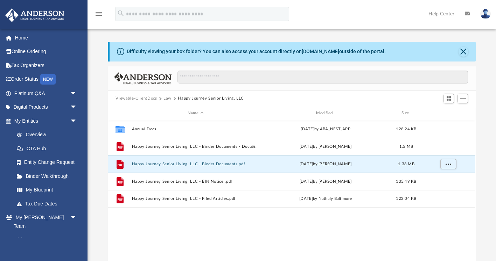
click at [161, 98] on span "Viewable-ClientDocs" at bounding box center [139, 99] width 48 height 6
click at [167, 98] on button "Law" at bounding box center [167, 99] width 8 height 6
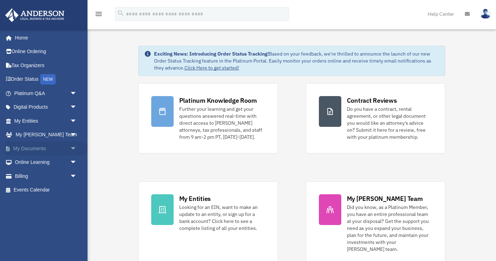
click at [73, 150] on span "arrow_drop_down" at bounding box center [77, 149] width 14 height 14
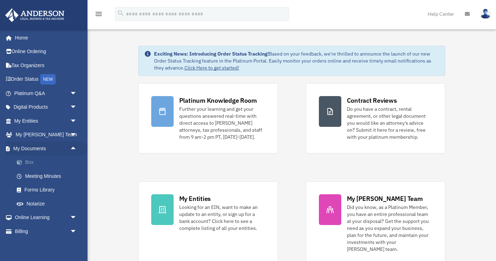
click at [22, 165] on link "Box" at bounding box center [49, 163] width 78 height 14
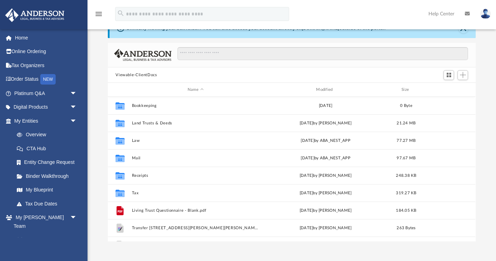
scroll to position [28, 0]
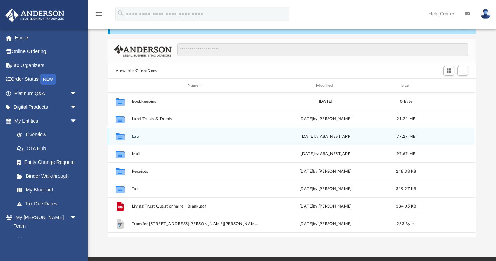
click at [135, 136] on button "Law" at bounding box center [195, 136] width 127 height 5
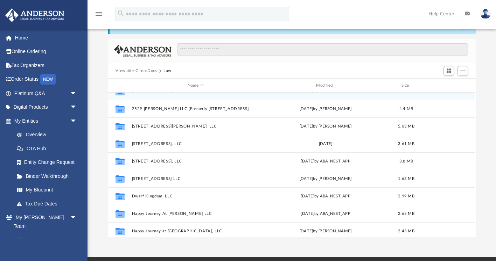
scroll to position [82, 0]
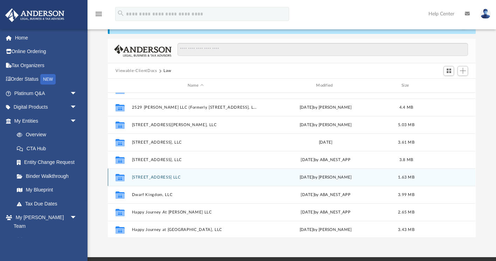
click at [159, 178] on button "545 E Main Ave LLC" at bounding box center [195, 177] width 127 height 5
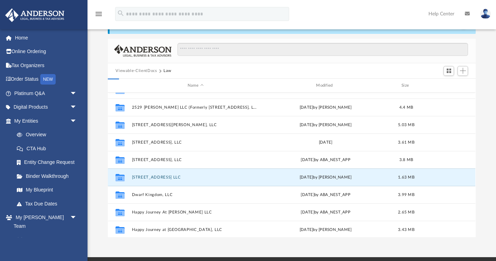
scroll to position [0, 0]
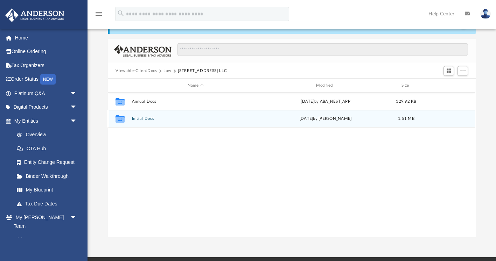
click at [143, 120] on button "Initial Docs" at bounding box center [195, 119] width 127 height 5
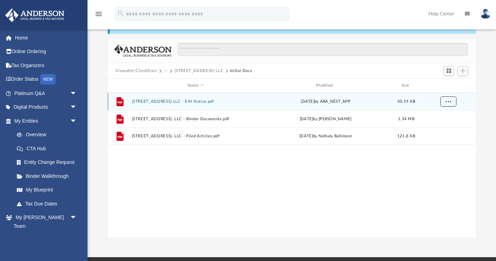
click at [452, 101] on button "More options" at bounding box center [448, 102] width 16 height 10
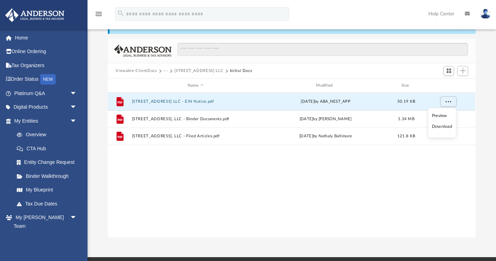
click at [441, 128] on li "Download" at bounding box center [442, 126] width 20 height 7
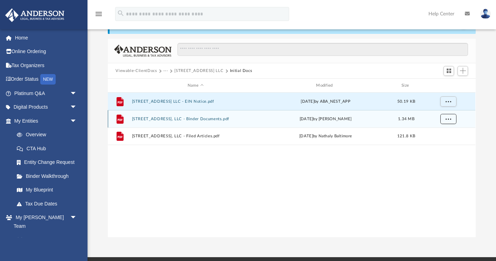
click at [447, 120] on span "More options" at bounding box center [448, 119] width 6 height 4
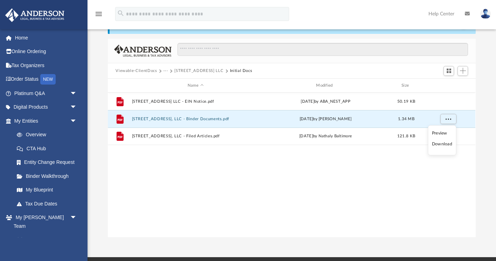
click at [444, 145] on li "Download" at bounding box center [442, 144] width 20 height 7
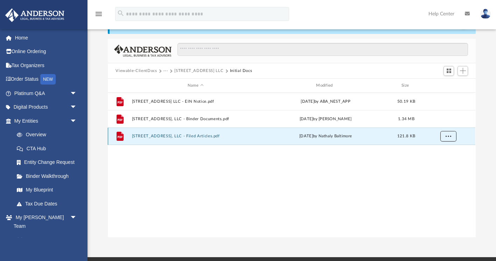
click at [449, 136] on span "More options" at bounding box center [448, 136] width 6 height 4
click at [442, 164] on li "Download" at bounding box center [442, 161] width 20 height 7
